Goal: Information Seeking & Learning: Learn about a topic

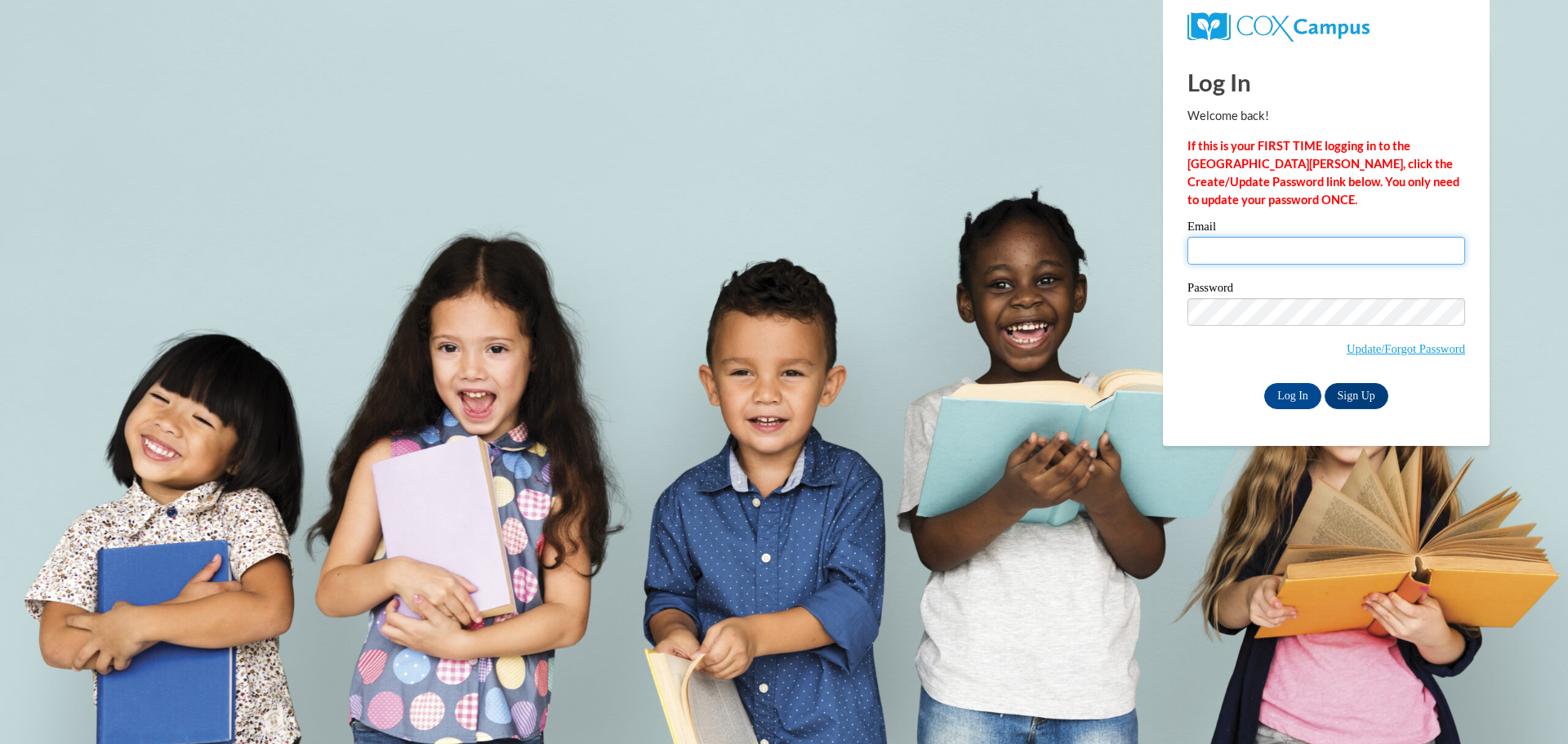
click at [1256, 244] on input "Email" at bounding box center [1326, 251] width 278 height 28
type input "mintzk@brunswickcc.edu"
click at [1314, 398] on input "Log In" at bounding box center [1292, 395] width 57 height 26
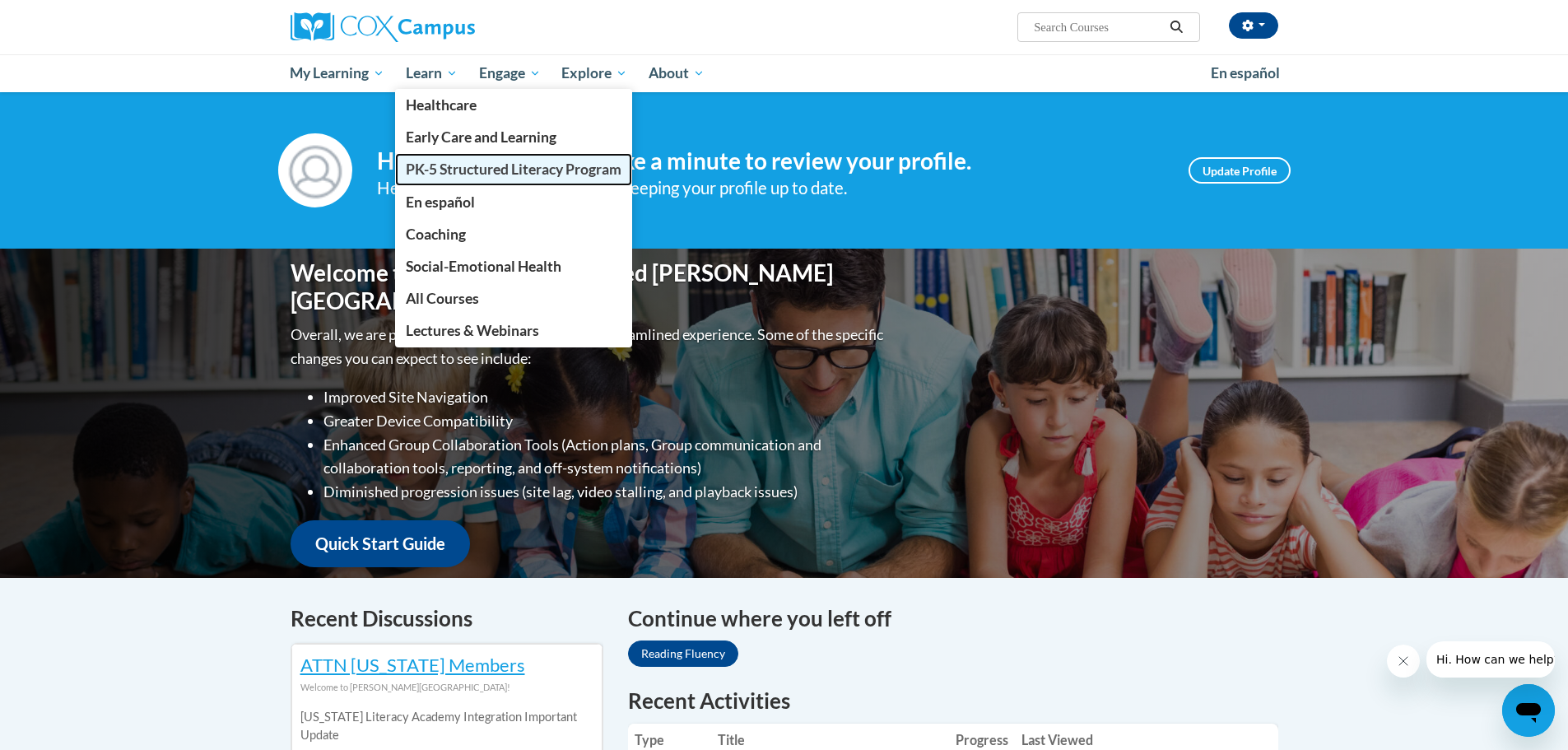
click at [438, 167] on span "PK-5 Structured Literacy Program" at bounding box center [514, 169] width 216 height 17
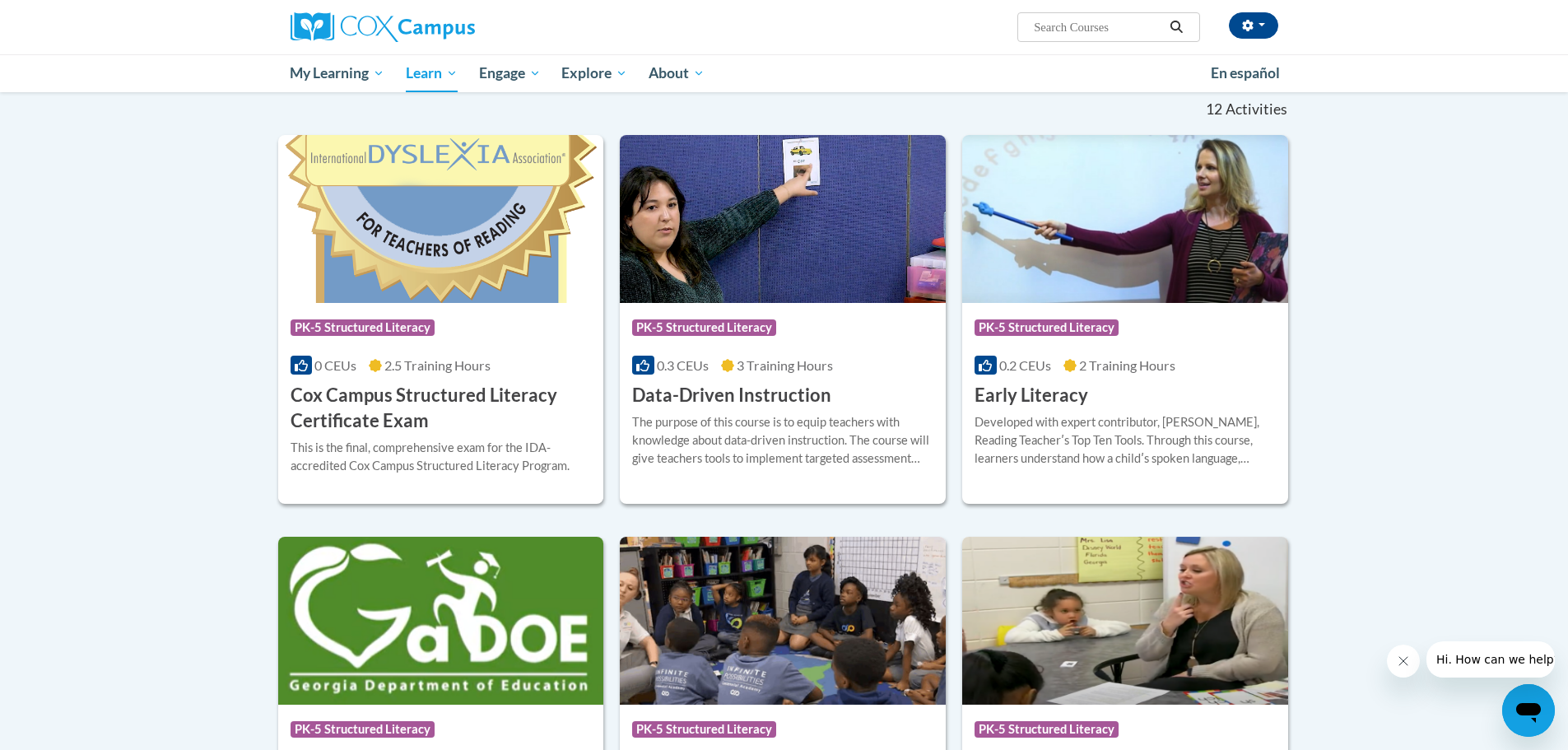
scroll to position [494, 0]
click at [1033, 364] on span "0.2 CEUs" at bounding box center [1025, 364] width 51 height 16
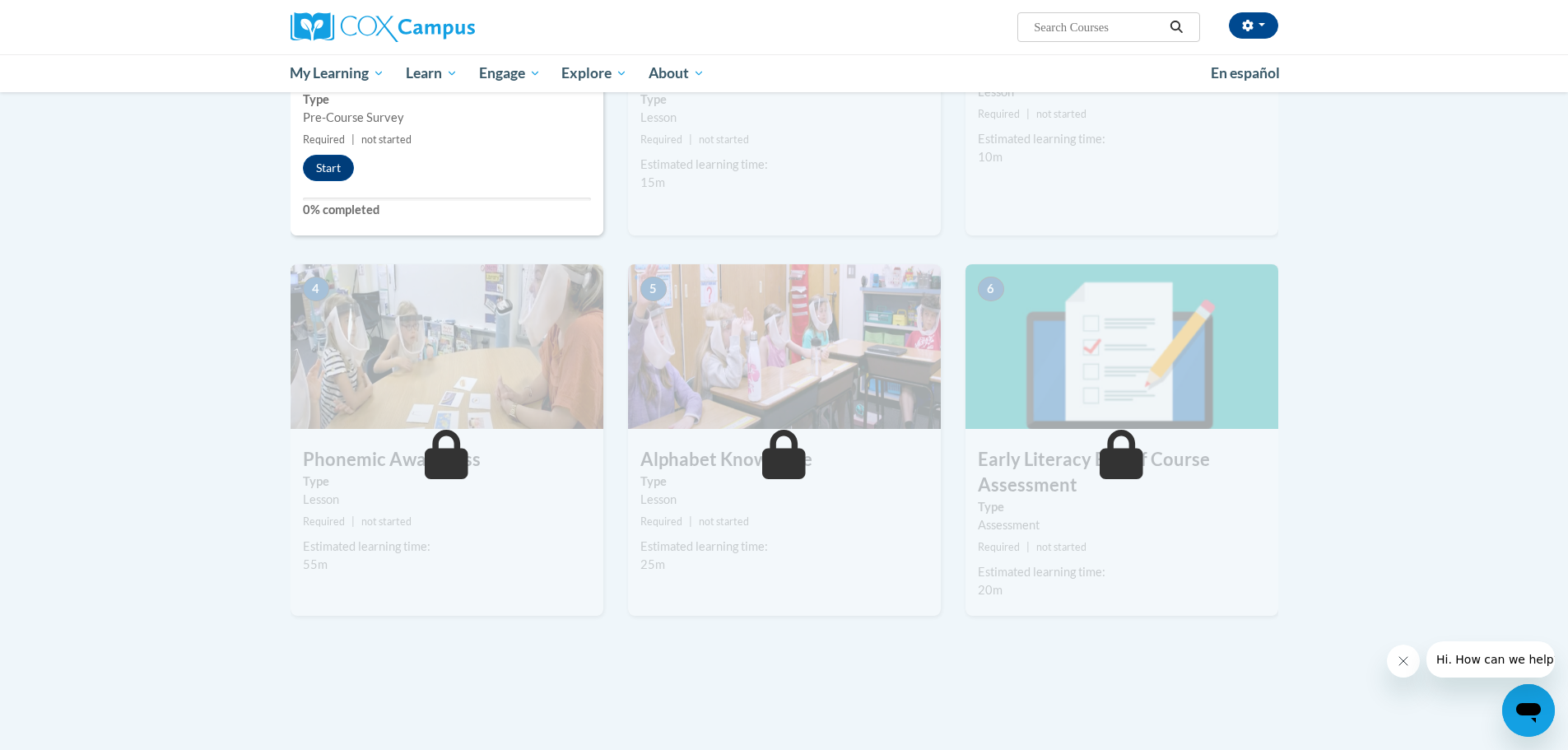
scroll to position [494, 0]
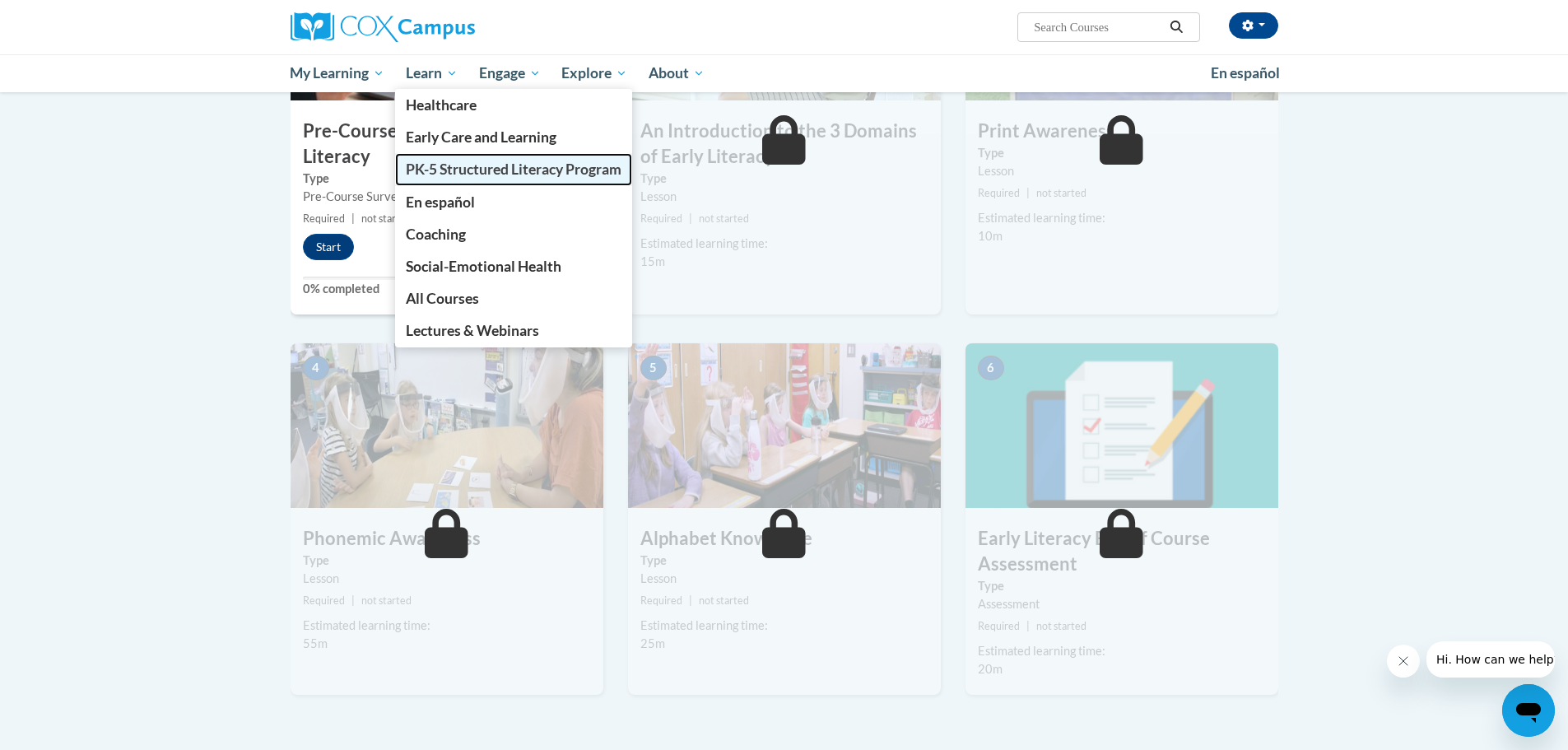
click at [460, 167] on span "PK-5 Structured Literacy Program" at bounding box center [514, 169] width 216 height 17
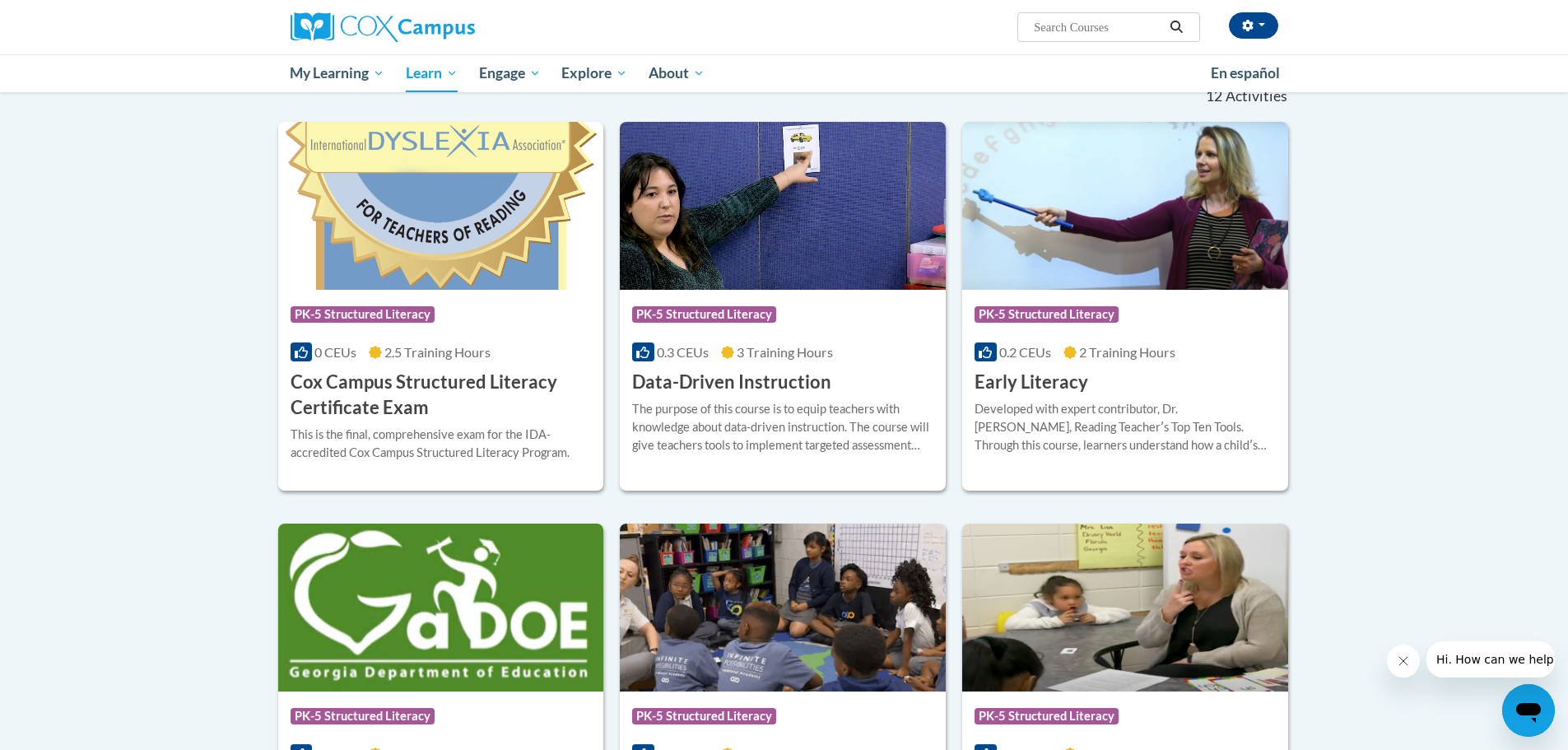
scroll to position [567, 0]
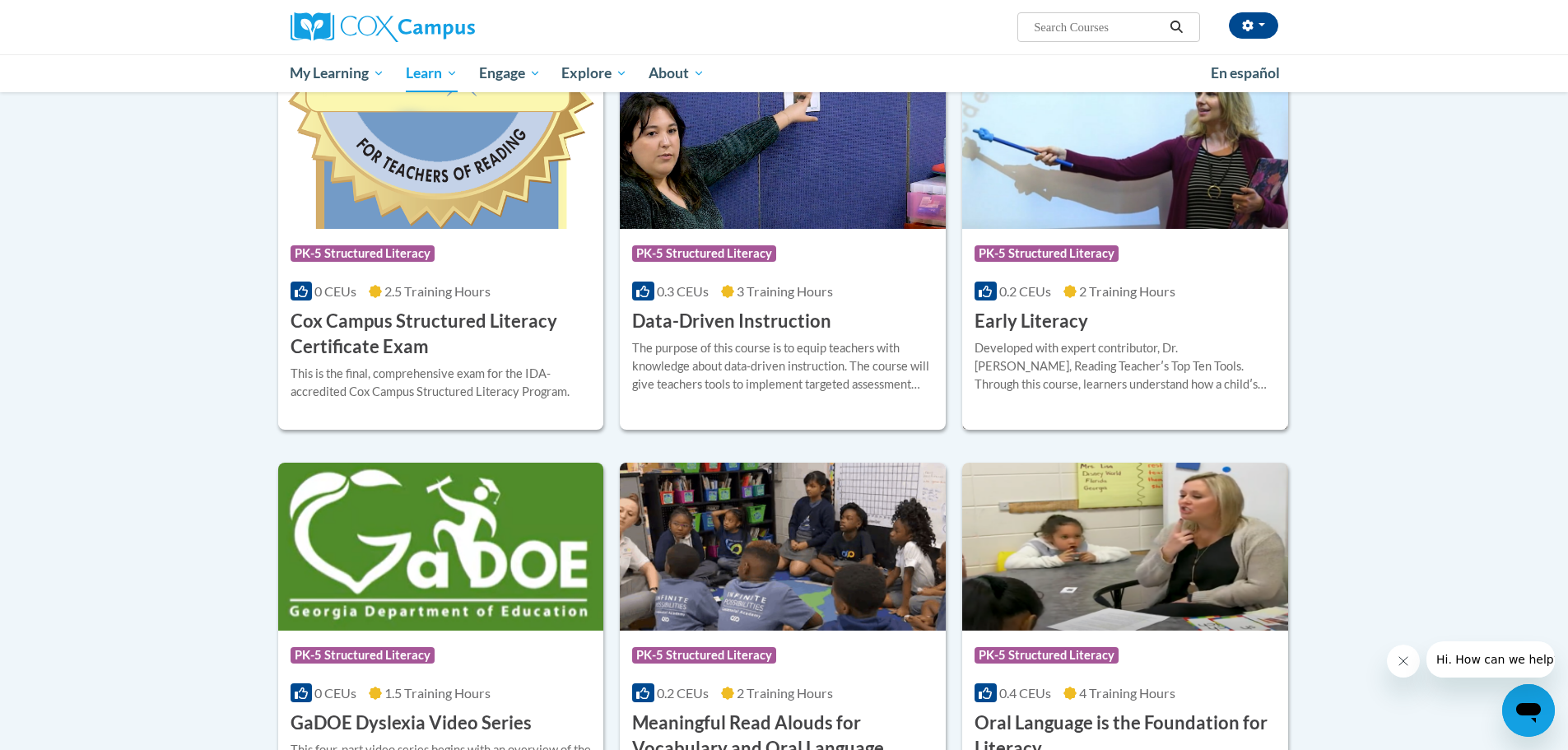
click at [1004, 324] on h3 "Early Literacy" at bounding box center [1031, 322] width 114 height 25
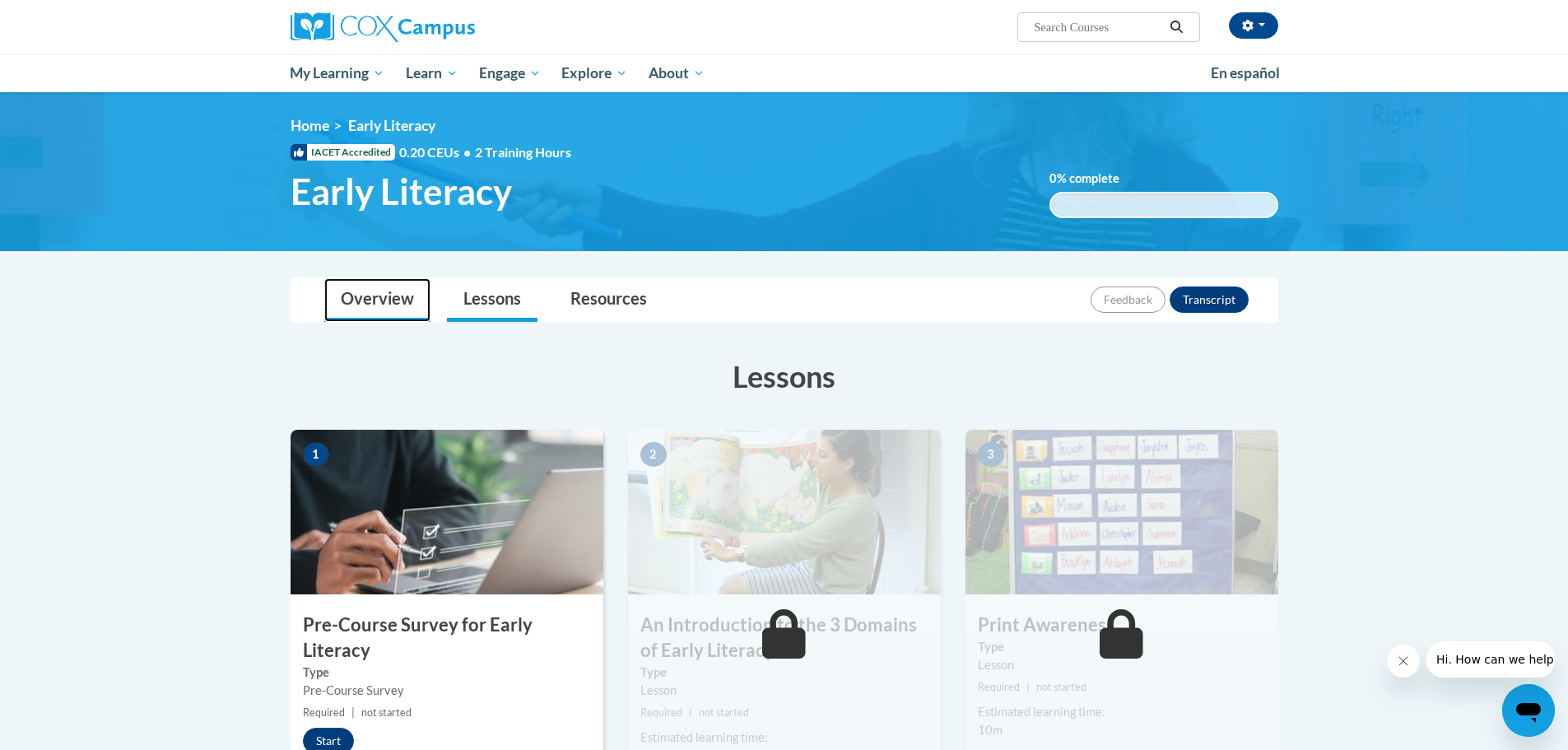
click at [355, 298] on link "Overview" at bounding box center [377, 299] width 106 height 44
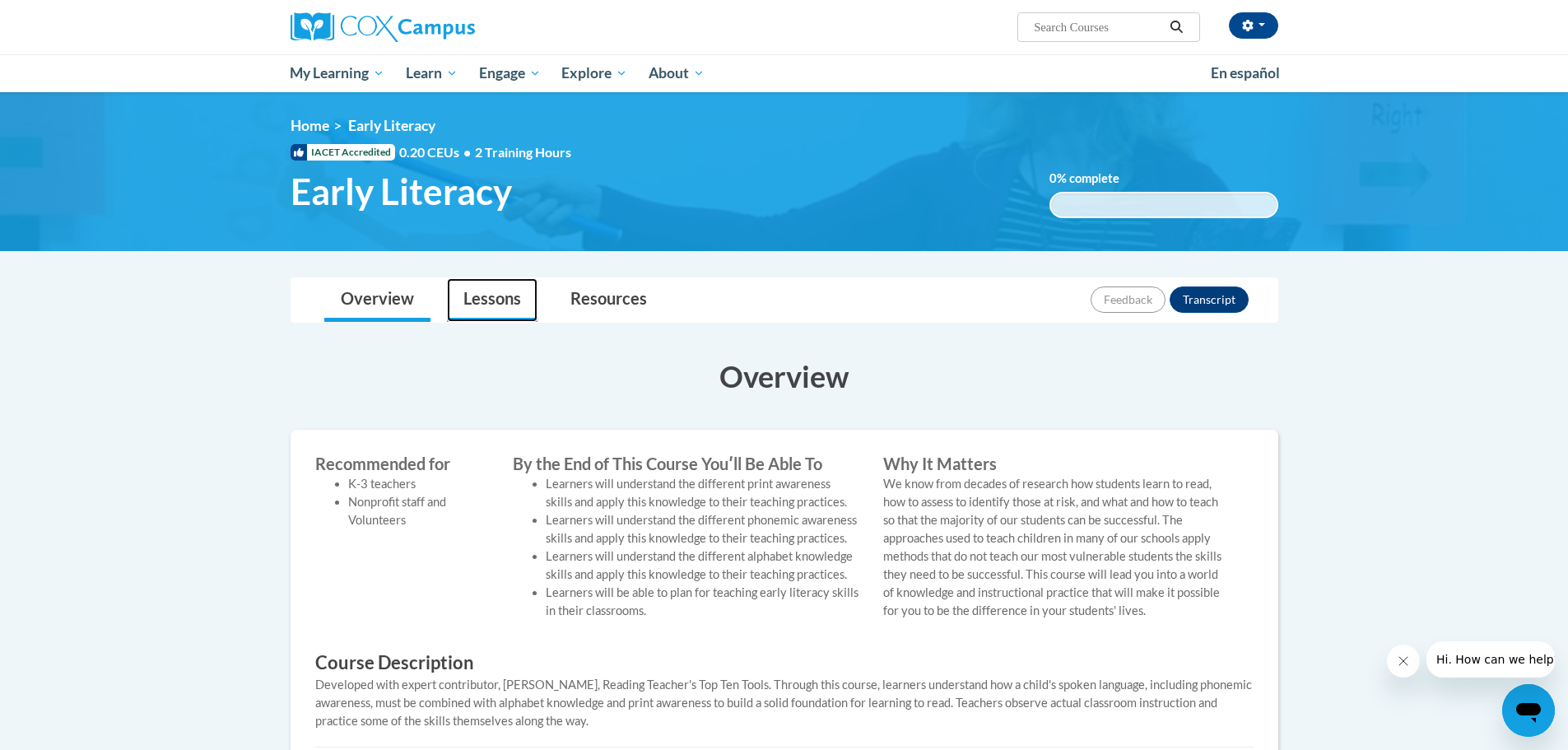
click at [498, 308] on link "Lessons" at bounding box center [492, 299] width 90 height 44
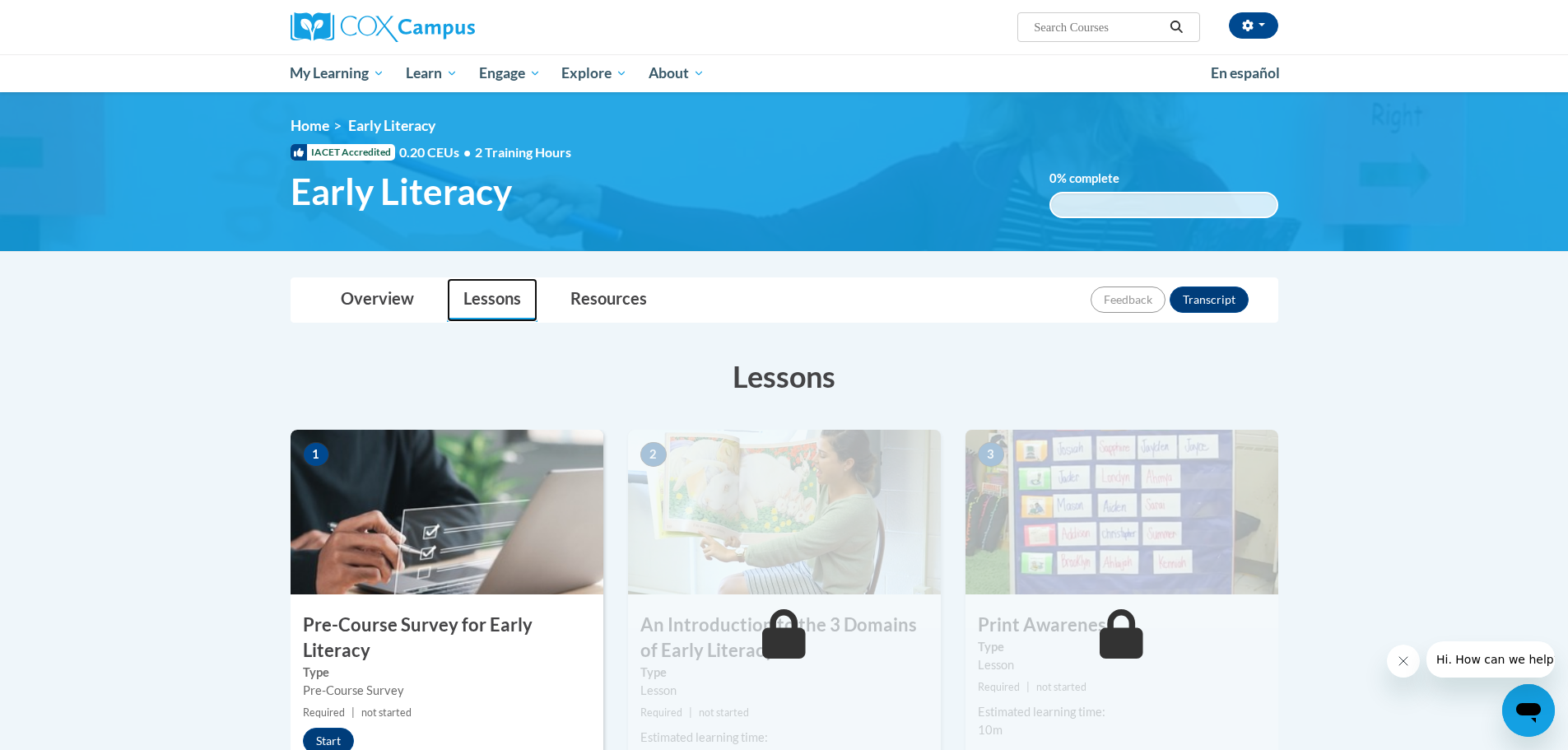
click at [507, 301] on link "Lessons" at bounding box center [492, 299] width 90 height 44
click at [396, 301] on link "Overview" at bounding box center [377, 299] width 106 height 44
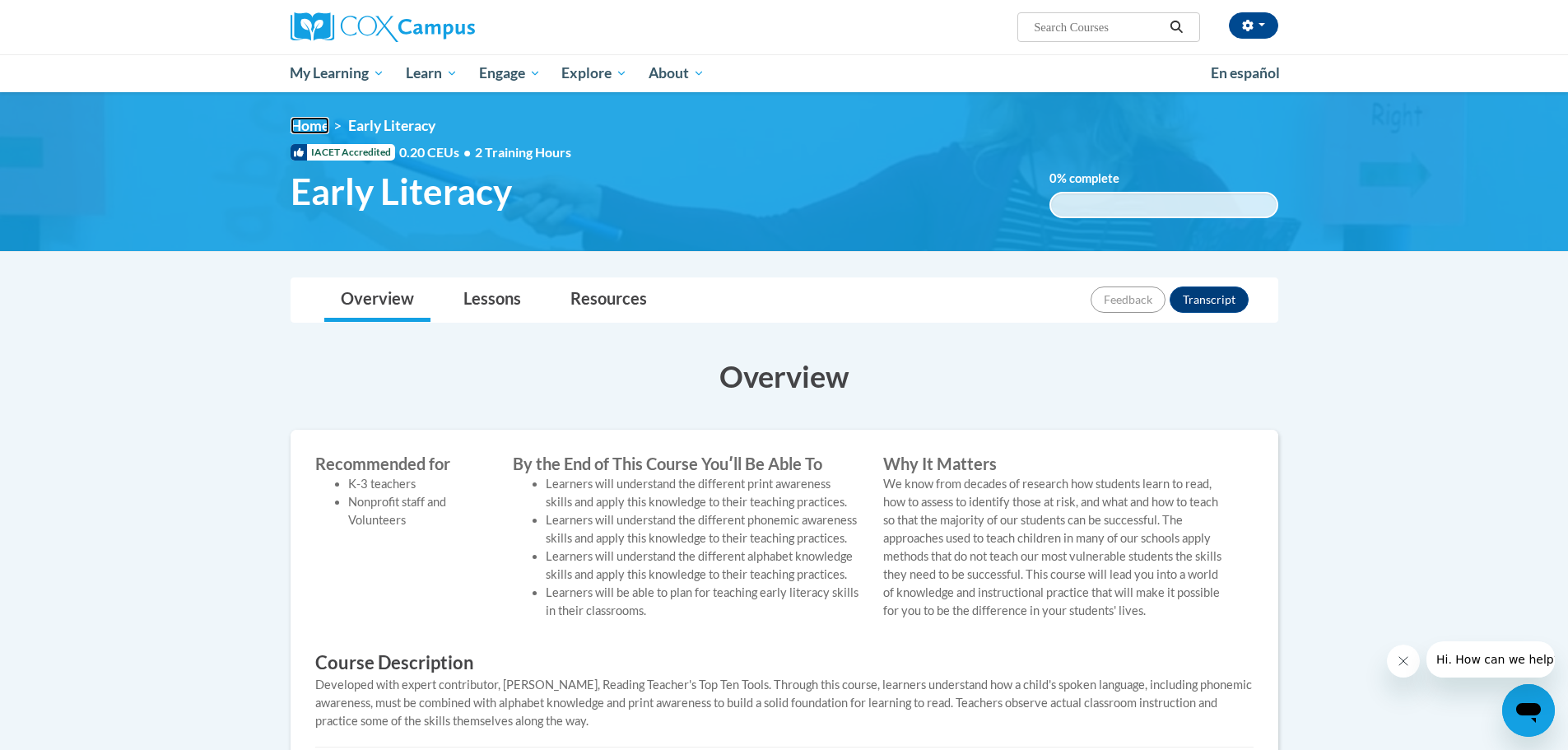
click at [302, 126] on link "Home" at bounding box center [310, 125] width 39 height 17
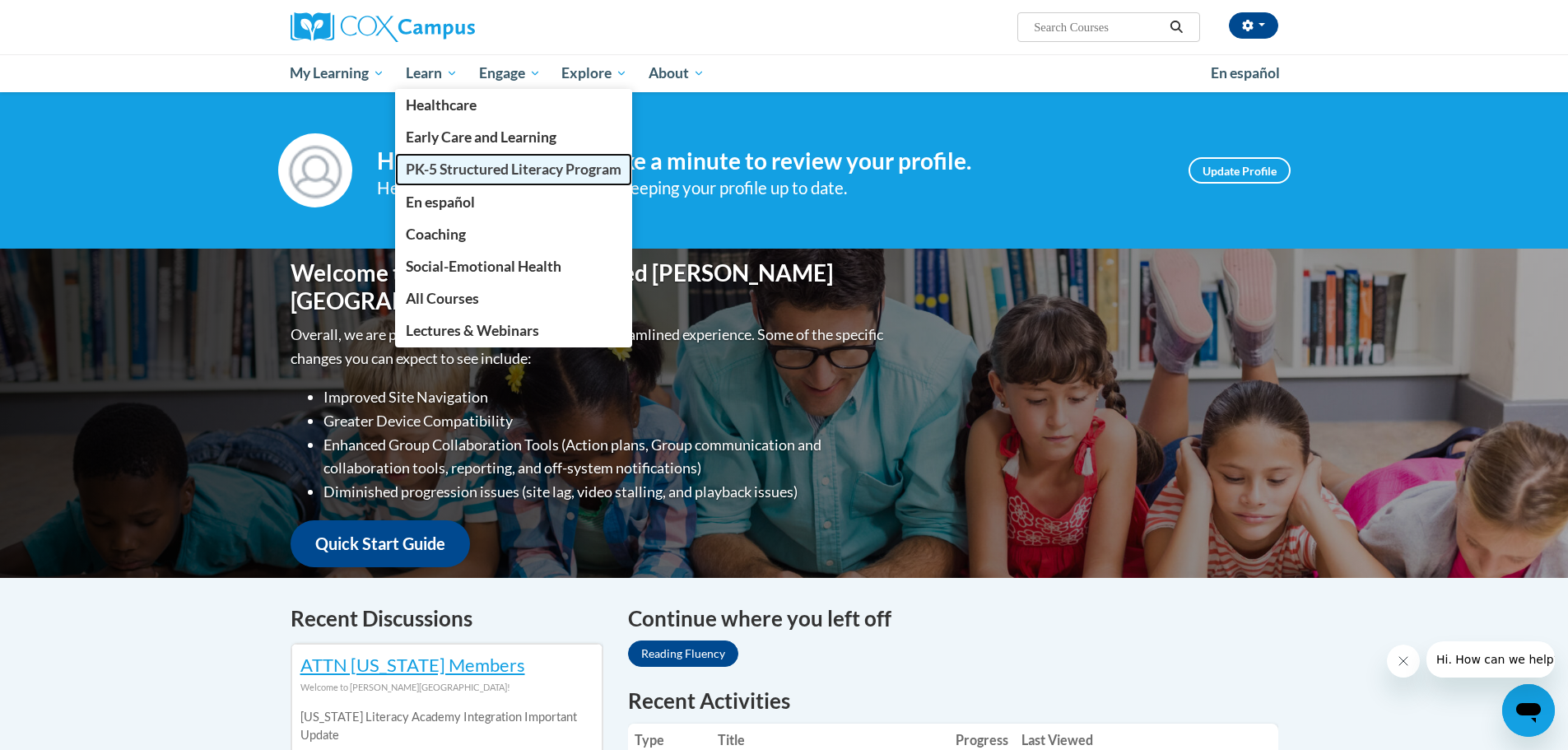
click at [460, 170] on span "PK-5 Structured Literacy Program" at bounding box center [514, 169] width 216 height 17
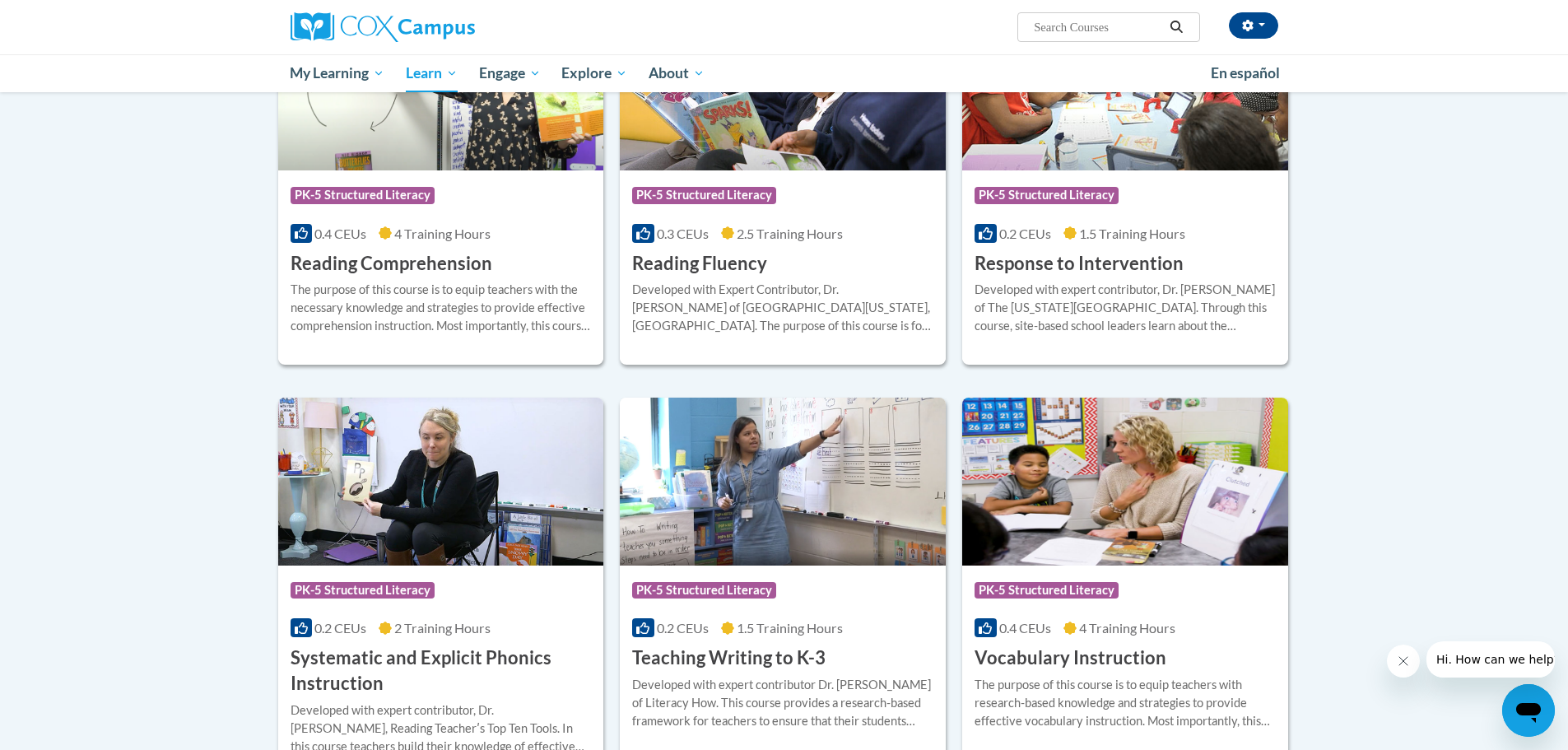
scroll to position [1555, 0]
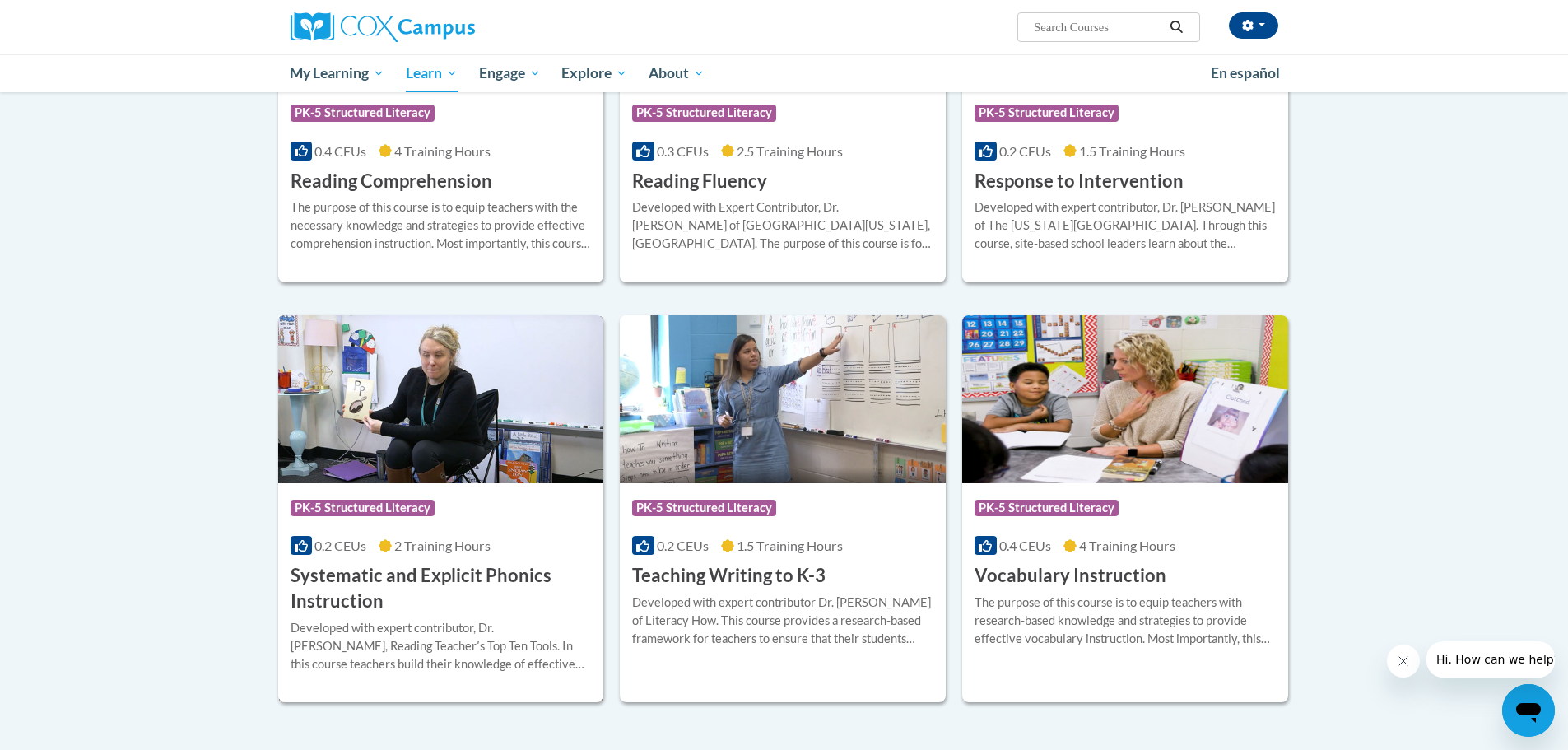
click at [412, 574] on h3 "Systematic and Explicit Phonics Instruction" at bounding box center [441, 589] width 301 height 51
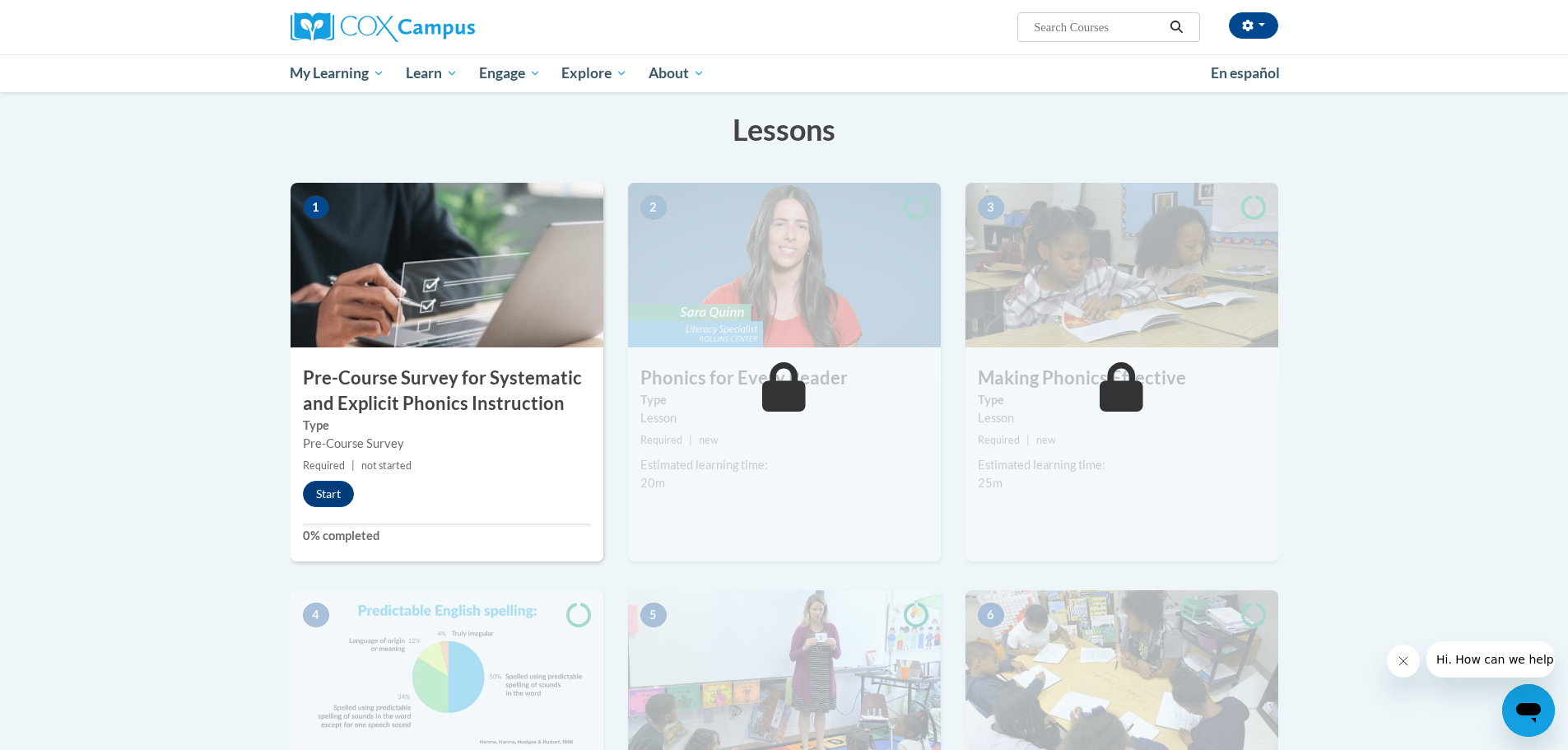
scroll to position [329, 0]
